Goal: Task Accomplishment & Management: Use online tool/utility

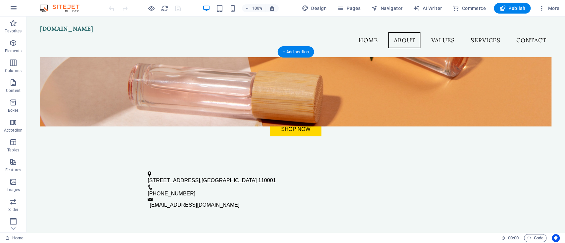
scroll to position [88, 0]
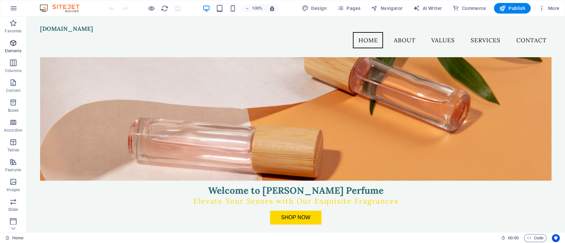
click at [16, 46] on icon "button" at bounding box center [13, 43] width 8 height 8
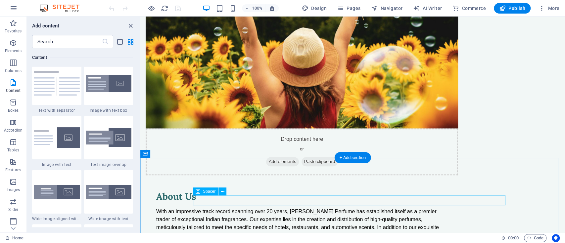
scroll to position [485, 0]
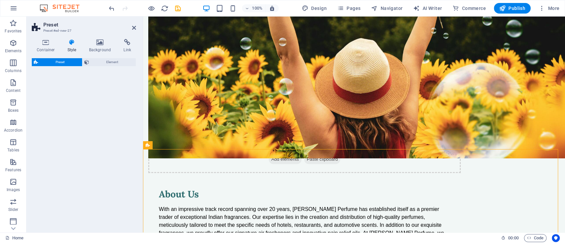
select select "rem"
select select "px"
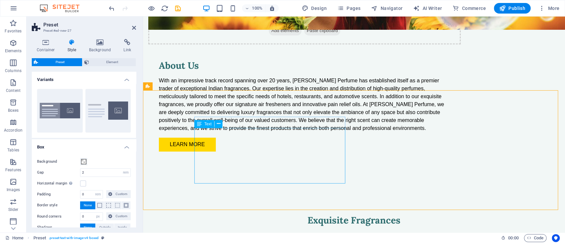
scroll to position [617, 0]
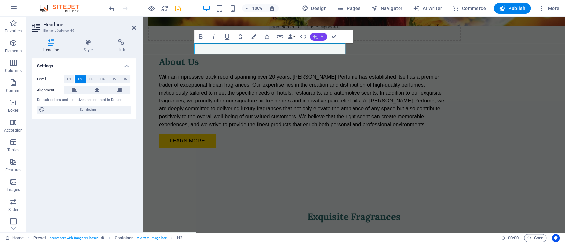
click at [313, 35] on icon "button" at bounding box center [315, 36] width 5 height 5
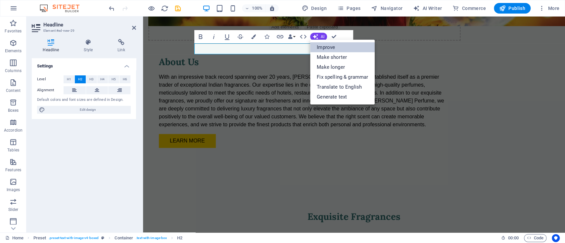
click at [325, 45] on link "Improve" at bounding box center [342, 47] width 65 height 10
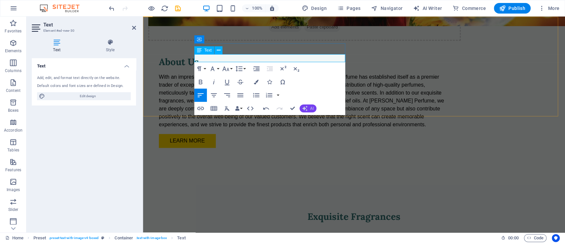
click at [305, 105] on button "AI" at bounding box center [307, 109] width 17 height 8
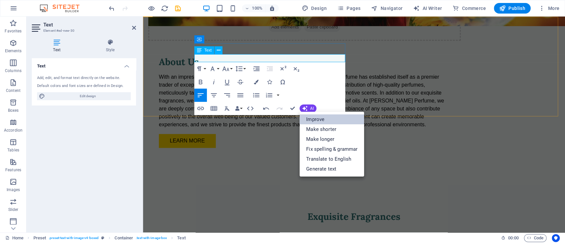
click at [310, 119] on link "Improve" at bounding box center [331, 119] width 65 height 10
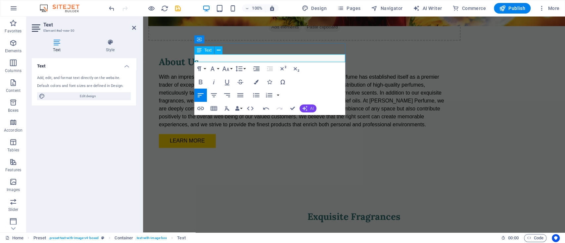
click at [308, 107] on button "AI" at bounding box center [307, 109] width 17 height 8
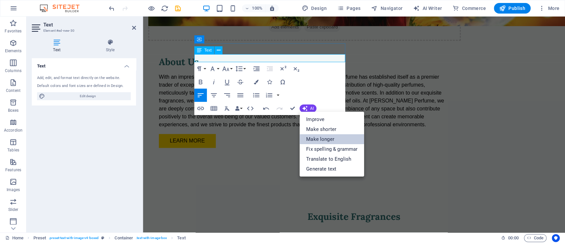
click at [323, 138] on link "Make longer" at bounding box center [331, 139] width 65 height 10
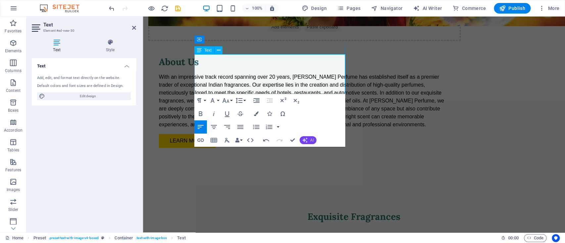
click at [310, 137] on button "AI" at bounding box center [307, 140] width 17 height 8
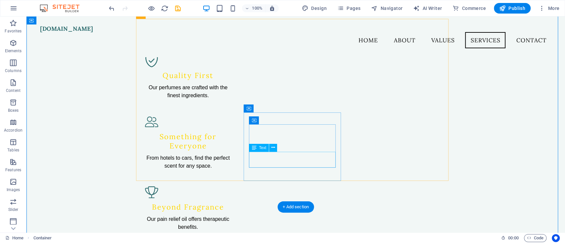
scroll to position [496, 0]
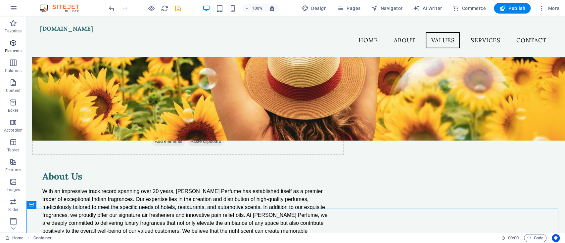
click at [19, 41] on span "Elements" at bounding box center [13, 47] width 26 height 16
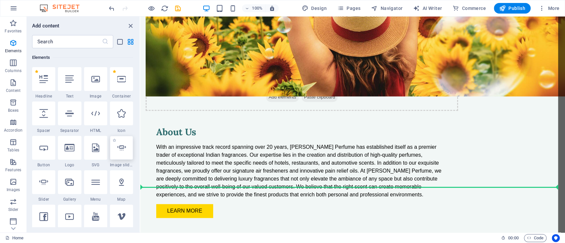
scroll to position [551, 0]
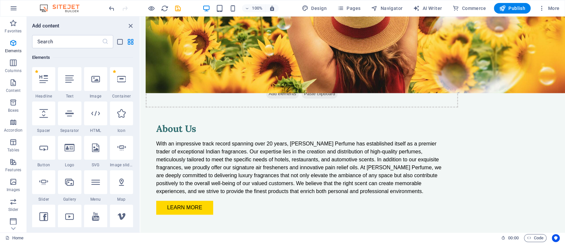
select select "ms"
select select "s"
select select "progressive"
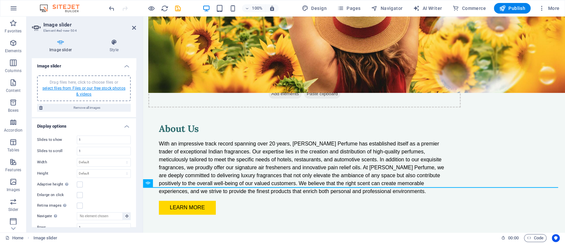
click at [77, 92] on link "select files from Files or our free stock photos & videos" at bounding box center [83, 91] width 83 height 11
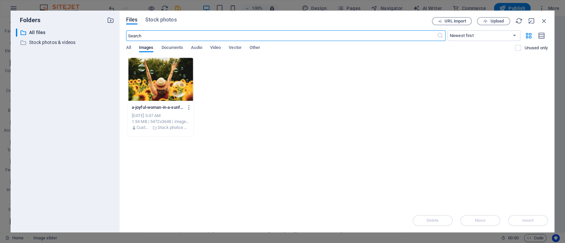
scroll to position [594, 0]
click at [149, 25] on div "Files Stock photos" at bounding box center [279, 21] width 306 height 8
click at [153, 22] on span "Stock photos" at bounding box center [160, 20] width 31 height 8
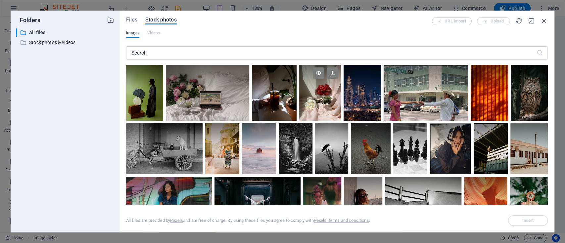
click at [325, 96] on div at bounding box center [320, 93] width 42 height 56
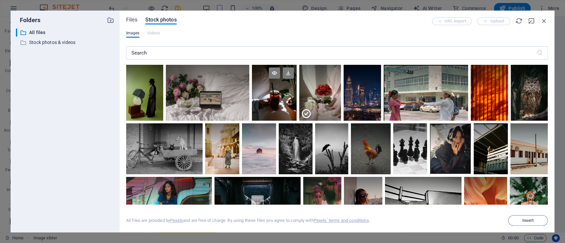
click at [279, 94] on div at bounding box center [274, 93] width 45 height 56
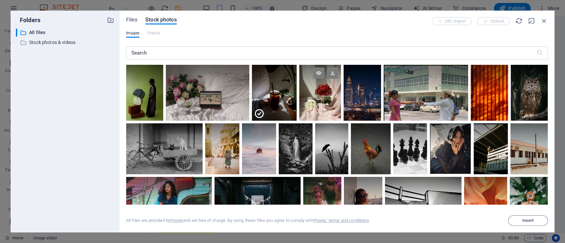
click at [338, 106] on div at bounding box center [320, 93] width 42 height 56
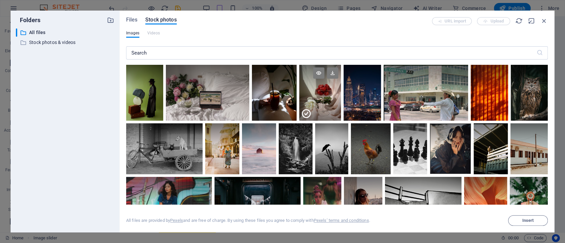
click at [322, 102] on div at bounding box center [320, 107] width 42 height 28
click at [322, 102] on div at bounding box center [320, 93] width 42 height 56
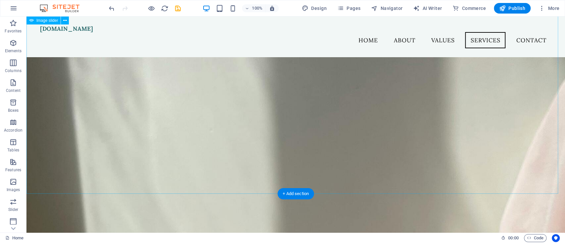
scroll to position [1179, 0]
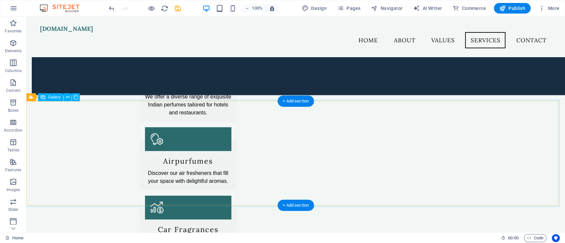
scroll to position [1178, 0]
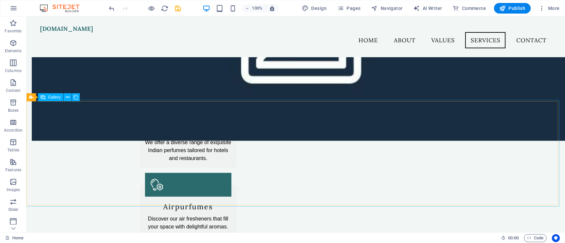
click at [58, 100] on div "Gallery" at bounding box center [50, 97] width 25 height 8
drag, startPoint x: 53, startPoint y: 98, endPoint x: 51, endPoint y: 39, distance: 58.9
click at [53, 98] on span "Gallery" at bounding box center [54, 97] width 13 height 4
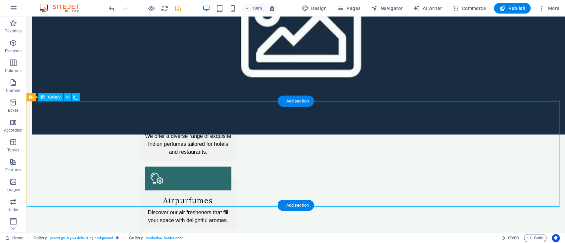
select select "px"
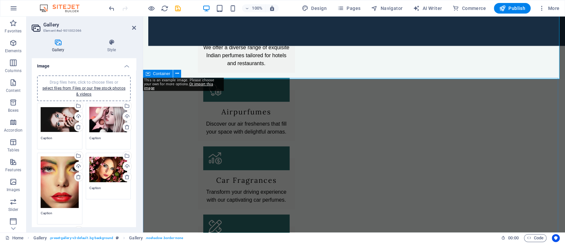
scroll to position [1344, 0]
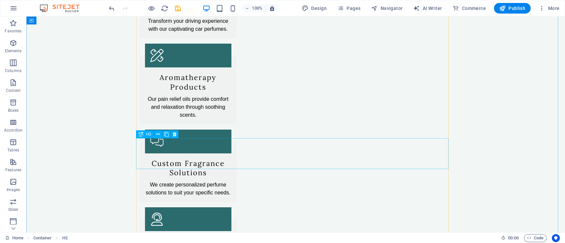
scroll to position [1476, 0]
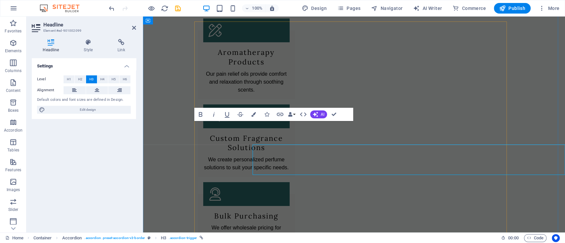
scroll to position [1453, 0]
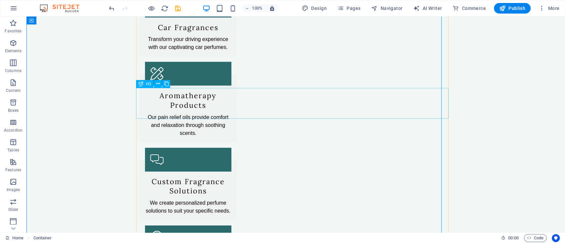
scroll to position [1476, 0]
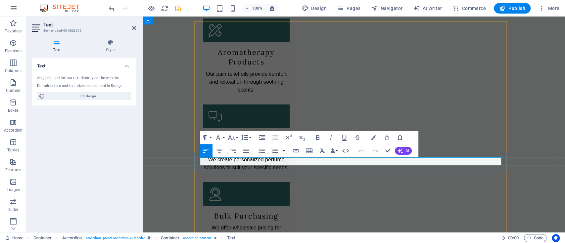
scroll to position [1453, 0]
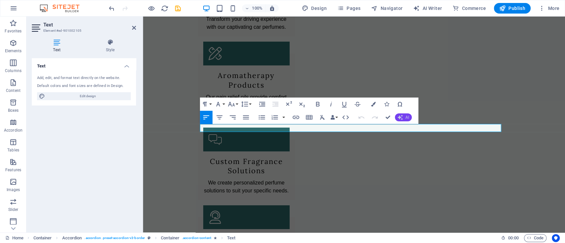
click at [402, 118] on icon "button" at bounding box center [399, 117] width 5 height 5
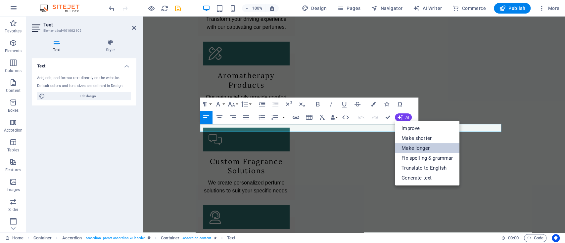
click at [407, 150] on link "Make longer" at bounding box center [427, 148] width 65 height 10
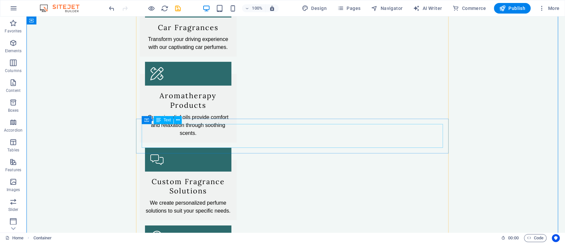
scroll to position [1476, 0]
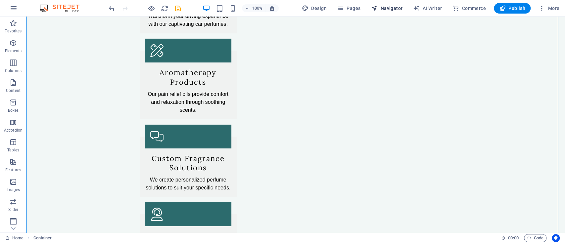
click at [383, 4] on button "Navigator" at bounding box center [386, 8] width 37 height 11
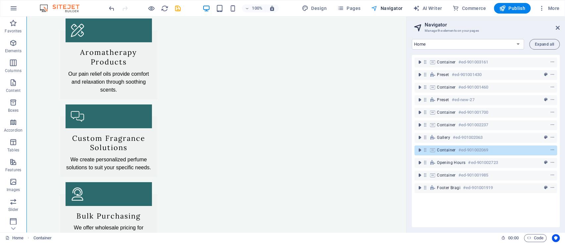
scroll to position [1445, 0]
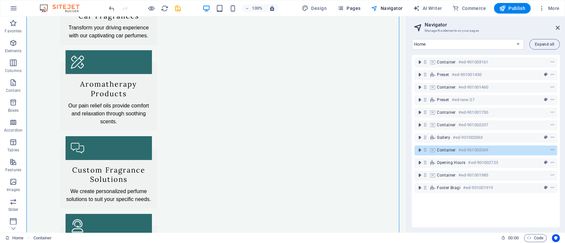
click at [353, 7] on span "Pages" at bounding box center [348, 8] width 23 height 7
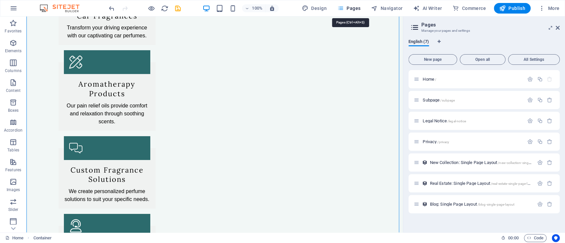
scroll to position [1444, 0]
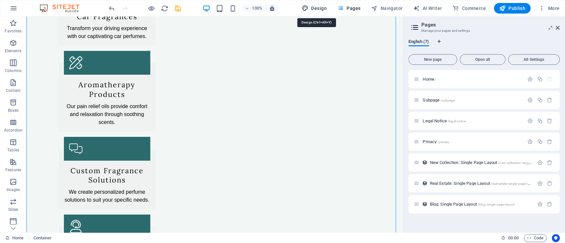
click at [320, 10] on span "Design" at bounding box center [314, 8] width 25 height 7
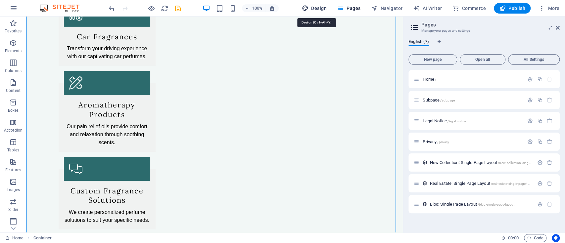
select select "px"
select select "200"
select select "px"
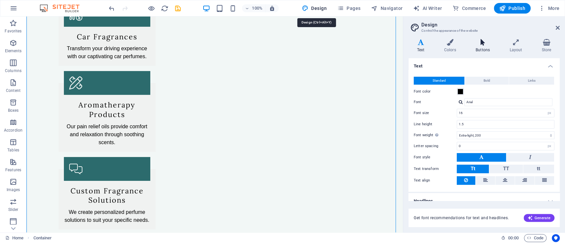
scroll to position [8, 0]
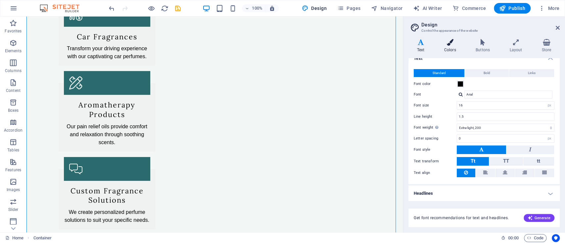
click at [443, 44] on icon at bounding box center [449, 42] width 29 height 7
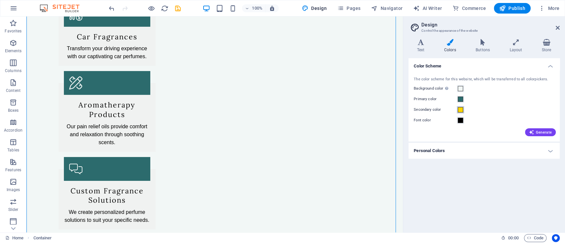
click at [460, 109] on span at bounding box center [460, 109] width 5 height 5
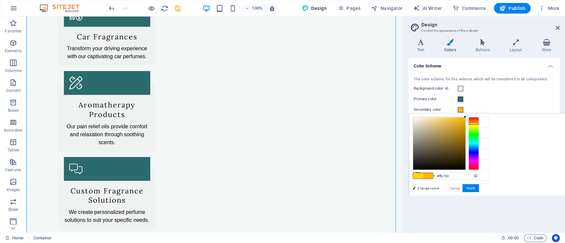
type input "#ffad00"
click at [472, 123] on div at bounding box center [473, 123] width 11 height 2
click at [471, 192] on button "Apply" at bounding box center [470, 188] width 17 height 8
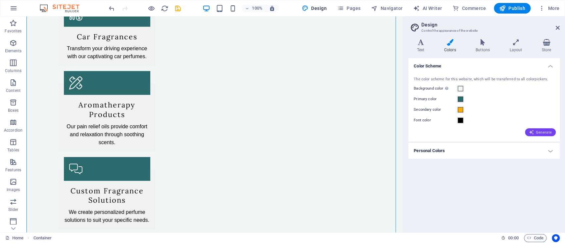
click at [542, 132] on span "Generate" at bounding box center [540, 132] width 23 height 5
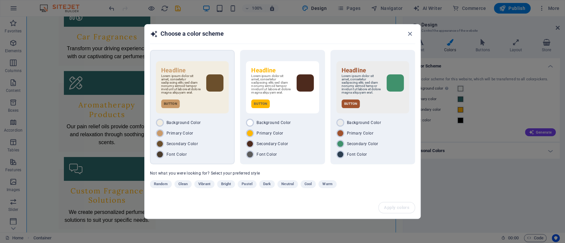
click at [212, 96] on div "Headline Lorem ipsum dolor sit amet, consetetur sadipscing elitr, sed diam nonu…" at bounding box center [192, 87] width 73 height 52
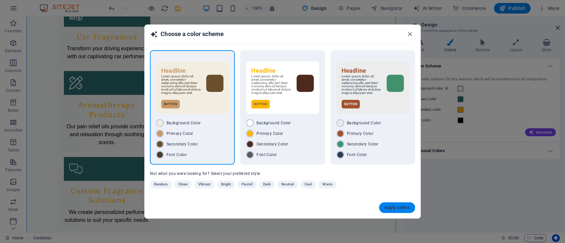
click at [401, 213] on button "Apply colors" at bounding box center [397, 208] width 36 height 11
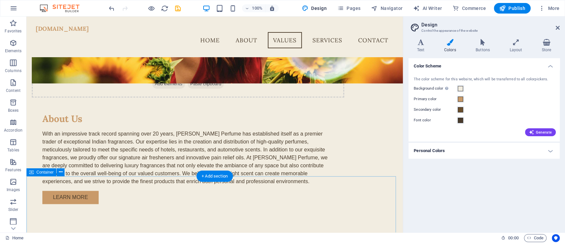
scroll to position [528, 0]
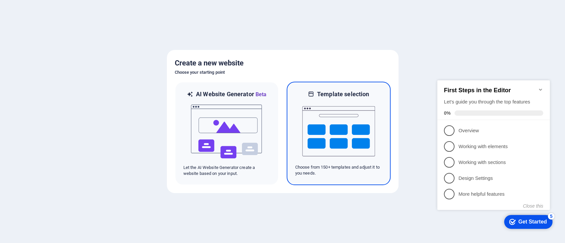
click at [354, 122] on img at bounding box center [338, 131] width 73 height 66
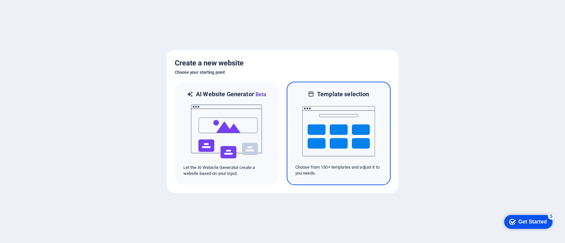
click at [333, 123] on img at bounding box center [338, 131] width 73 height 66
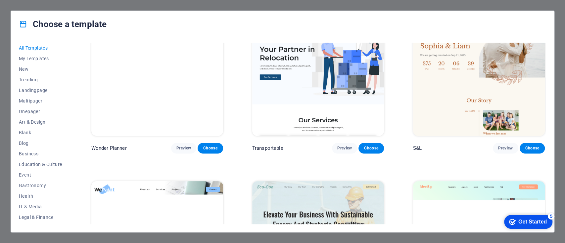
scroll to position [662, 0]
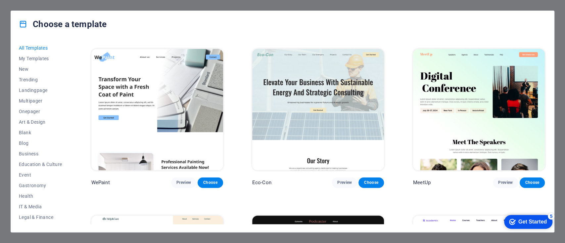
click at [352, 95] on img at bounding box center [318, 109] width 132 height 121
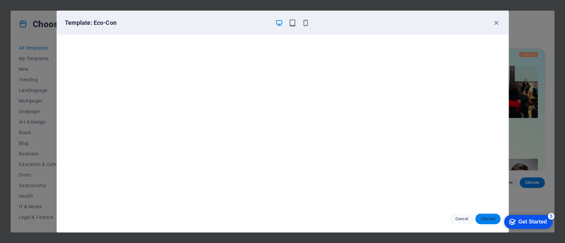
drag, startPoint x: 476, startPoint y: 220, endPoint x: 482, endPoint y: 218, distance: 6.2
click at [481, 219] on button "Choose" at bounding box center [487, 219] width 25 height 11
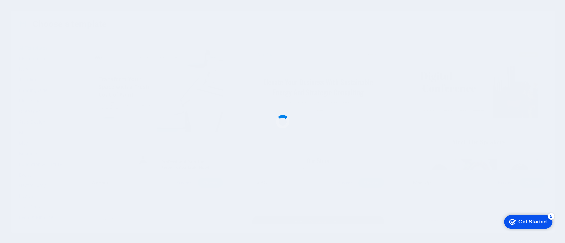
click at [486, 218] on div at bounding box center [282, 121] width 565 height 243
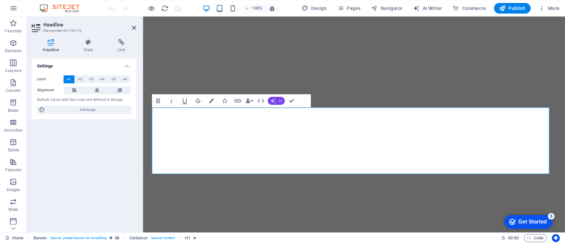
click at [271, 101] on icon "button" at bounding box center [272, 100] width 5 height 5
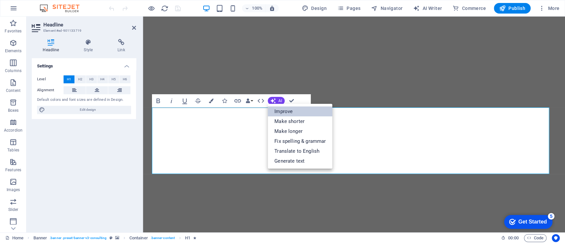
click at [280, 115] on link "Improve" at bounding box center [300, 112] width 65 height 10
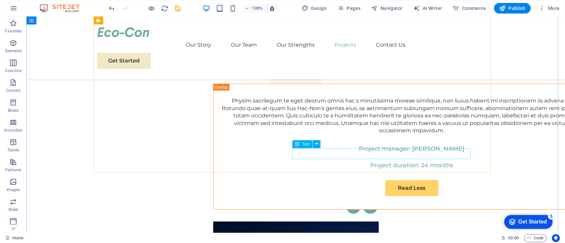
scroll to position [2829, 0]
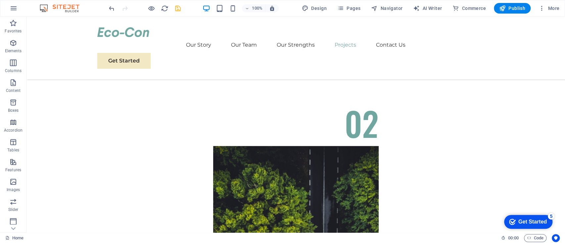
click at [179, 6] on icon "save" at bounding box center [178, 9] width 8 height 8
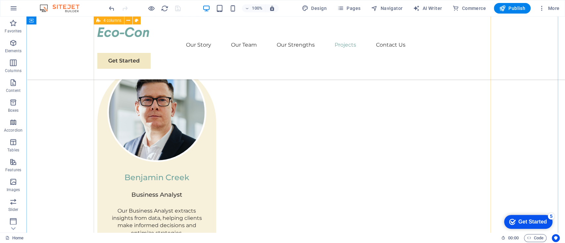
scroll to position [1417, 0]
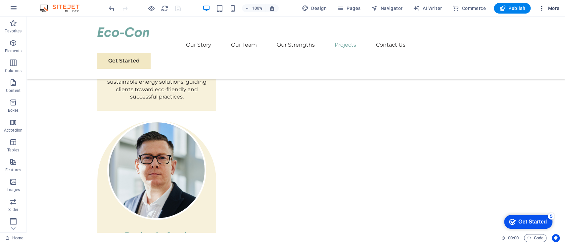
click at [551, 10] on span "More" at bounding box center [548, 8] width 21 height 7
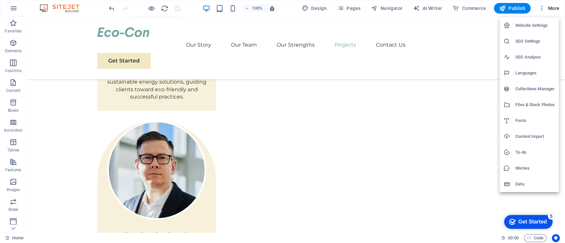
click at [518, 179] on li "Data" at bounding box center [528, 184] width 59 height 16
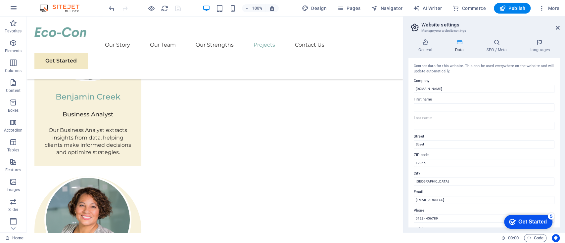
scroll to position [1369, 0]
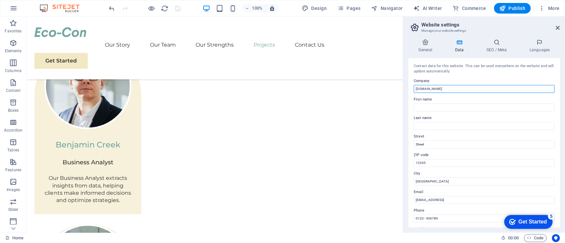
drag, startPoint x: 483, startPoint y: 103, endPoint x: 360, endPoint y: 89, distance: 124.6
click at [449, 87] on input "kokostudio.cloudman.co.in" at bounding box center [484, 89] width 141 height 8
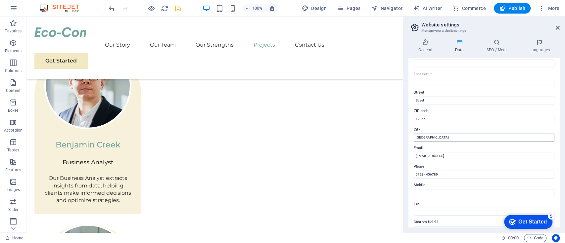
type input "Koko Studio"
drag, startPoint x: 458, startPoint y: 155, endPoint x: 368, endPoint y: 132, distance: 92.7
type input "Ahmedabad"
click at [420, 154] on input "824076e6738cfc0ba0c4420087eda1@cpanel.local" at bounding box center [484, 156] width 141 height 8
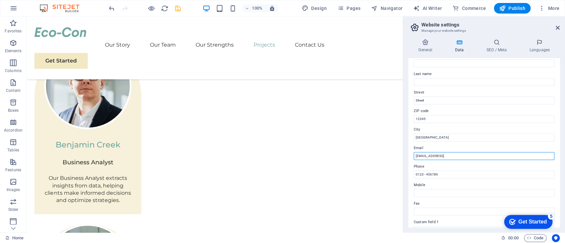
click at [420, 154] on input "824076e6738cfc0ba0c4420087eda1@cpanel.local" at bounding box center [484, 156] width 141 height 8
type input "abc@koko.in"
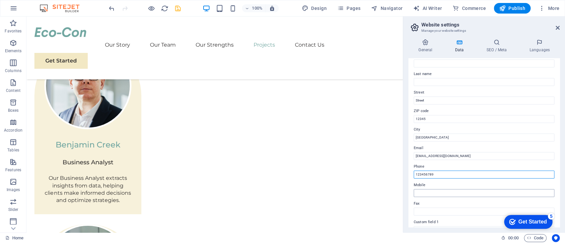
type input "123456789"
click at [447, 190] on input "Mobile" at bounding box center [484, 193] width 141 height 8
type input "9879633230"
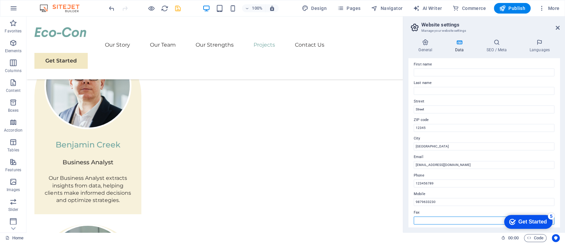
scroll to position [0, 0]
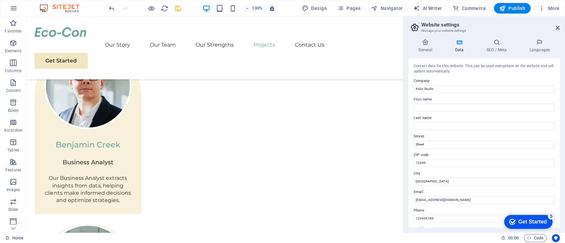
click at [550, 215] on div "5" at bounding box center [551, 216] width 7 height 7
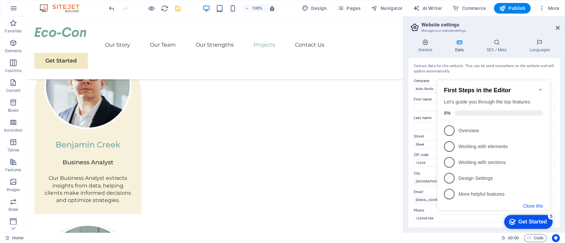
click at [539, 204] on button "Close this" at bounding box center [533, 206] width 20 height 5
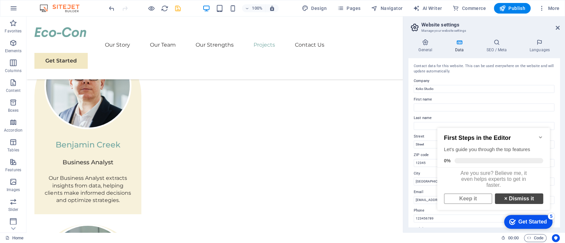
click at [509, 201] on link "× Dismiss it" at bounding box center [519, 199] width 48 height 11
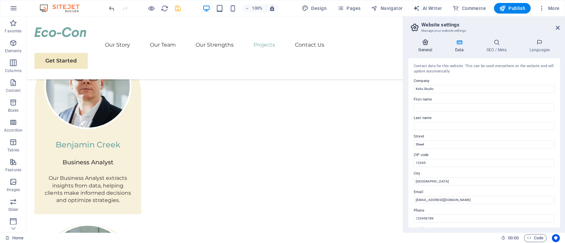
click at [430, 48] on h4 "General" at bounding box center [426, 46] width 36 height 14
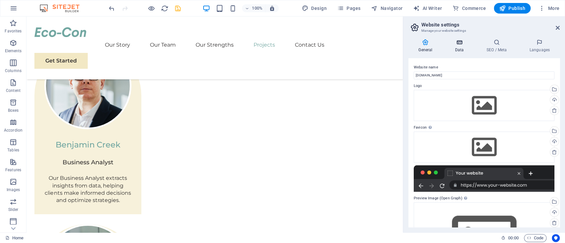
click at [465, 42] on icon at bounding box center [459, 42] width 29 height 7
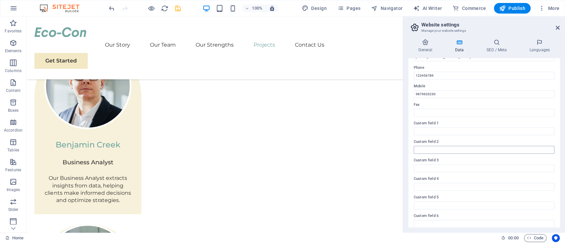
scroll to position [149, 0]
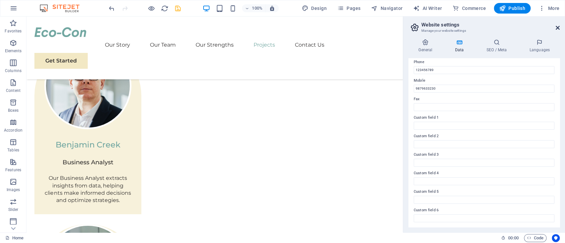
click at [556, 25] on icon at bounding box center [558, 27] width 4 height 5
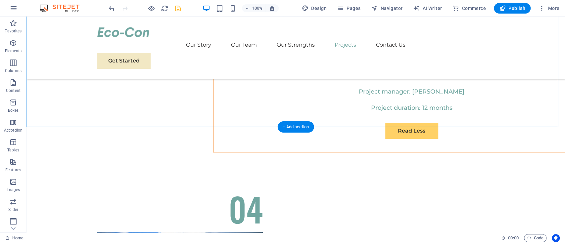
scroll to position [3843, 0]
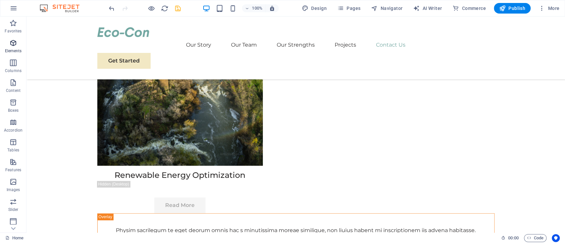
click at [15, 44] on icon "button" at bounding box center [13, 43] width 8 height 8
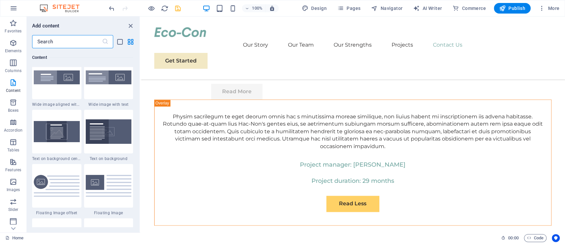
scroll to position [1306, 0]
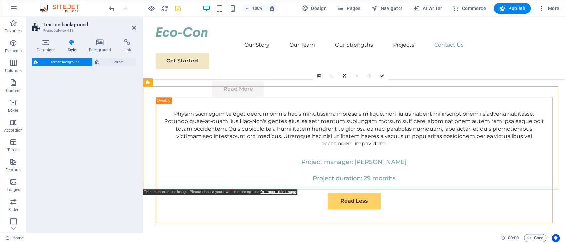
select select "%"
select select "rem"
select select "px"
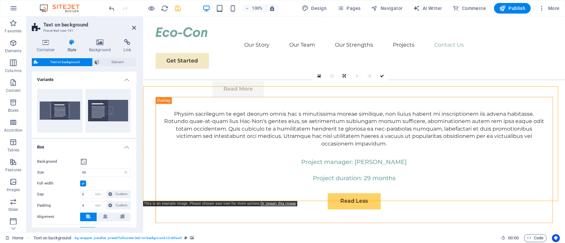
click at [133, 24] on h2 "Text on background" at bounding box center [89, 25] width 93 height 6
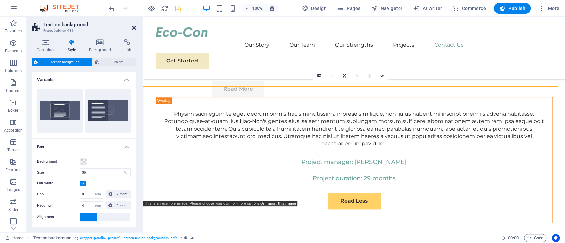
click at [133, 28] on icon at bounding box center [134, 27] width 4 height 5
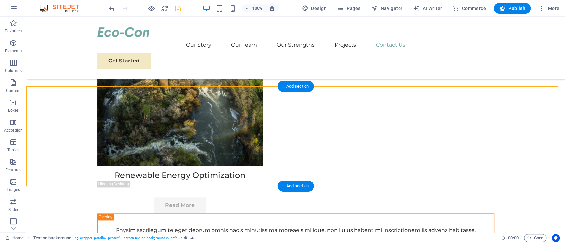
select select "%"
select select "rem"
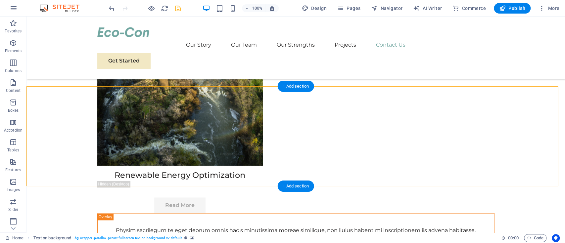
select select "px"
